Goal: Find specific page/section: Find specific page/section

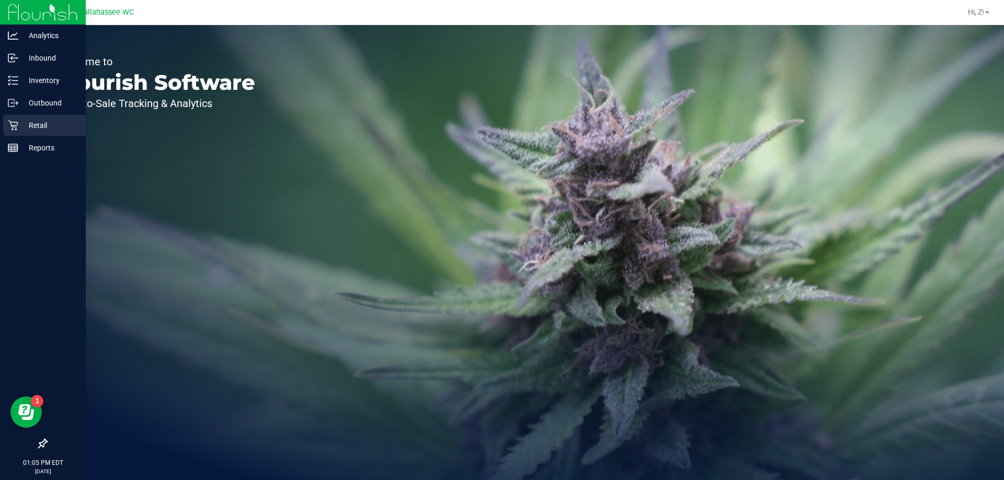
click at [23, 125] on p "Retail" at bounding box center [49, 125] width 63 height 13
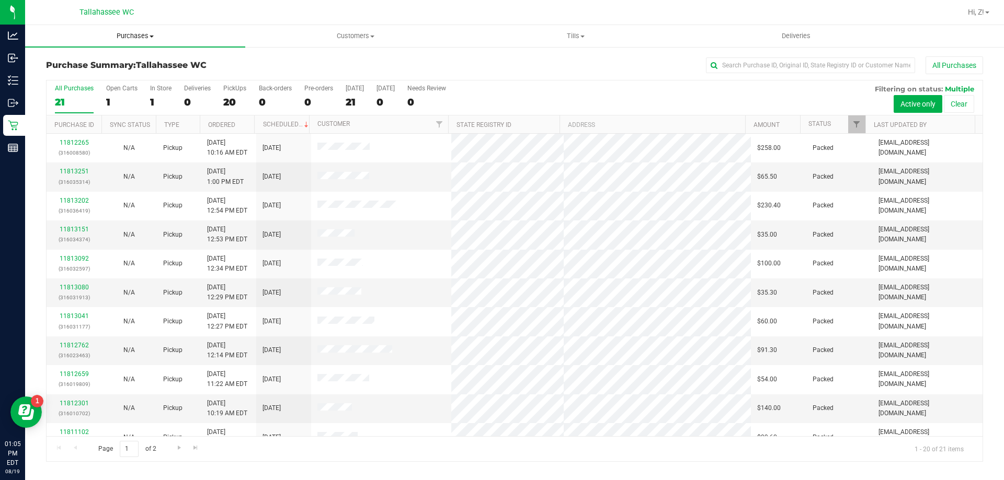
click at [117, 39] on span "Purchases" at bounding box center [135, 35] width 220 height 9
click at [81, 74] on span "Fulfillment" at bounding box center [57, 75] width 65 height 9
